Goal: Transaction & Acquisition: Book appointment/travel/reservation

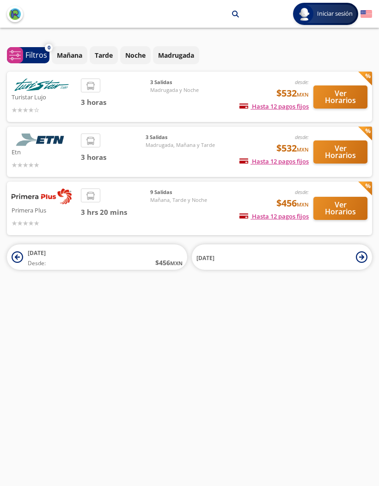
click at [199, 142] on span "Madrugada, Mañana y Tarde" at bounding box center [180, 145] width 69 height 8
click at [342, 153] on button "Ver Horarios" at bounding box center [340, 151] width 54 height 23
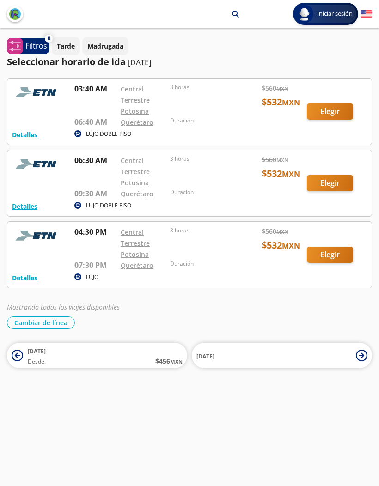
scroll to position [33, 0]
click at [240, 94] on div at bounding box center [189, 112] width 364 height 66
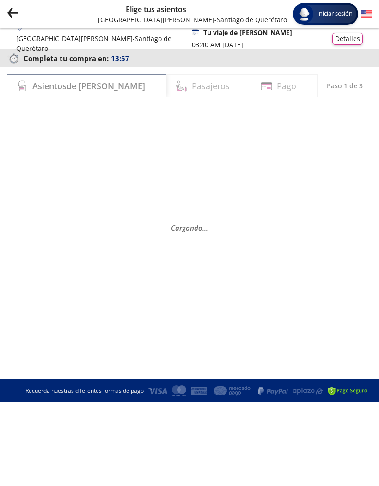
scroll to position [30, 0]
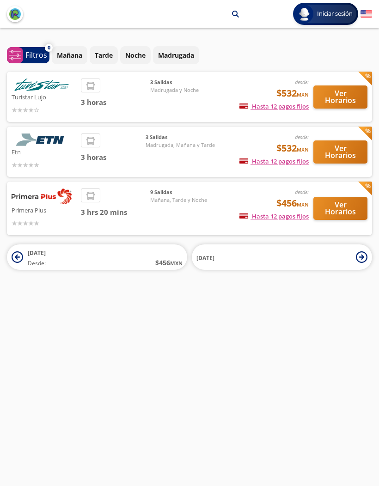
click at [346, 153] on button "Ver Horarios" at bounding box center [340, 151] width 54 height 23
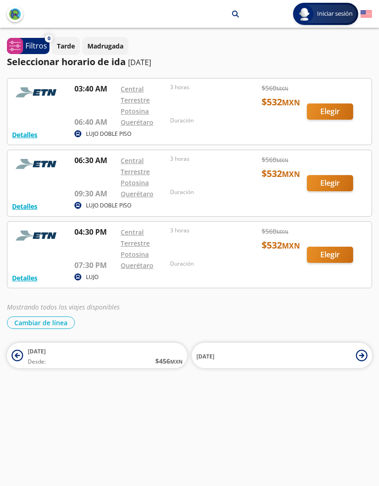
click at [322, 163] on div at bounding box center [189, 183] width 364 height 66
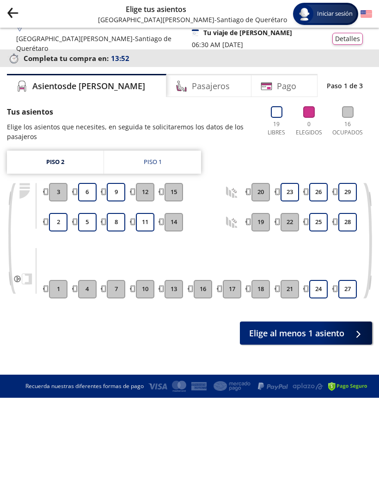
scroll to position [33, 0]
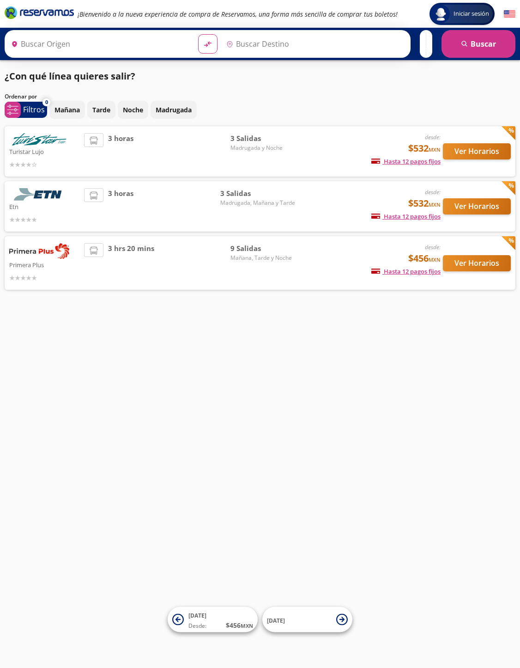
type input "Central Terrestre Potosina, [GEOGRAPHIC_DATA][PERSON_NAME]"
type input "Querétaro, Querétaro"
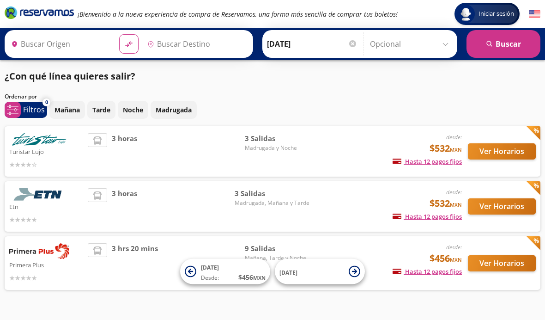
type input "Central Terrestre Potosina, [GEOGRAPHIC_DATA][PERSON_NAME]"
type input "Querétaro, Querétaro"
